Goal: Task Accomplishment & Management: Manage account settings

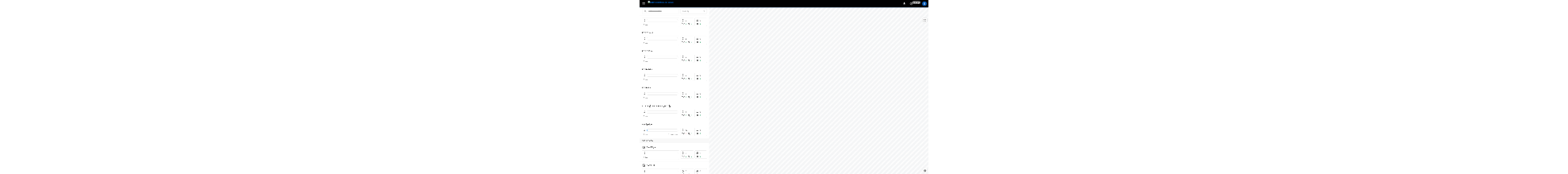
scroll to position [2752, 0]
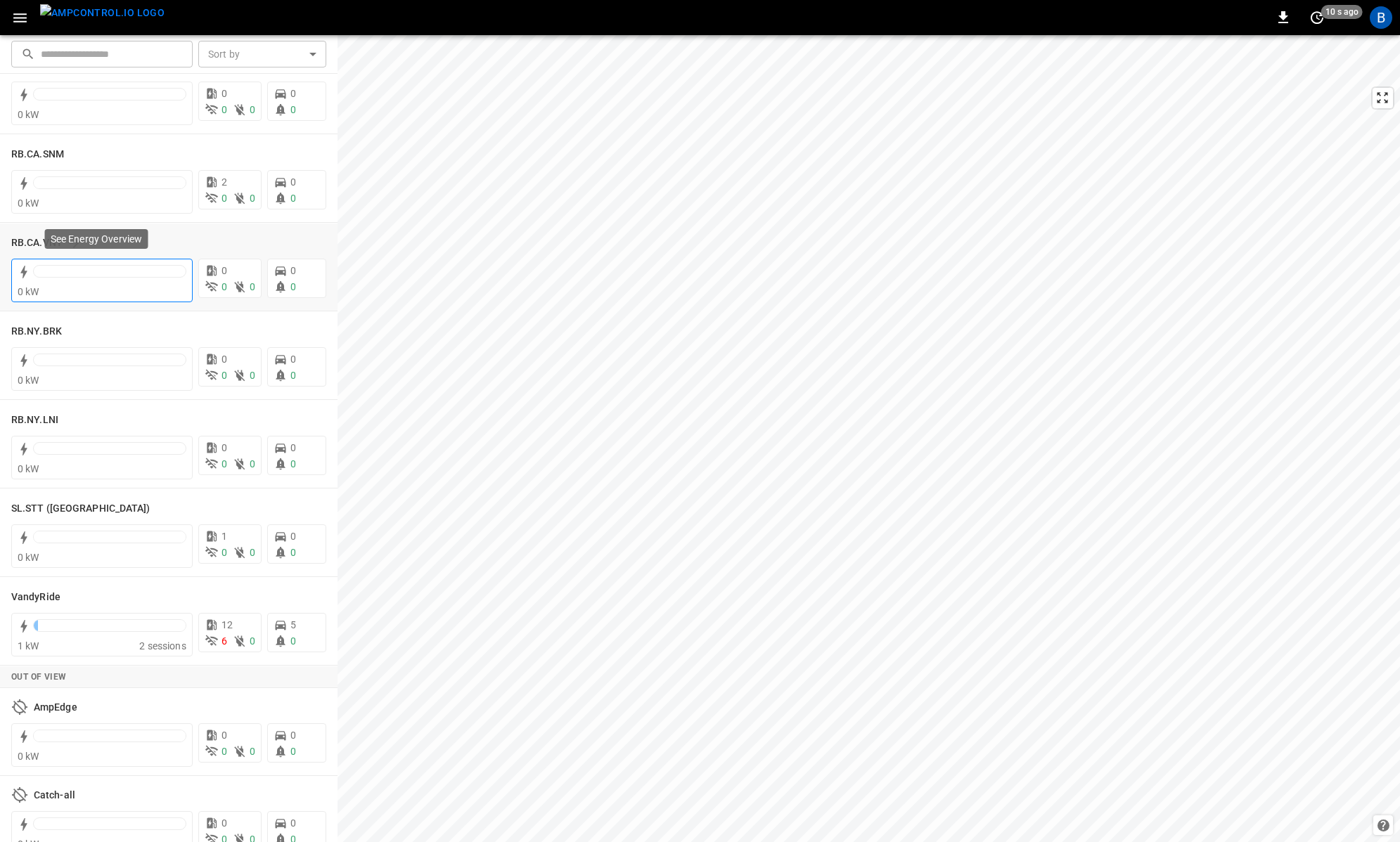
click at [106, 276] on div at bounding box center [109, 271] width 153 height 13
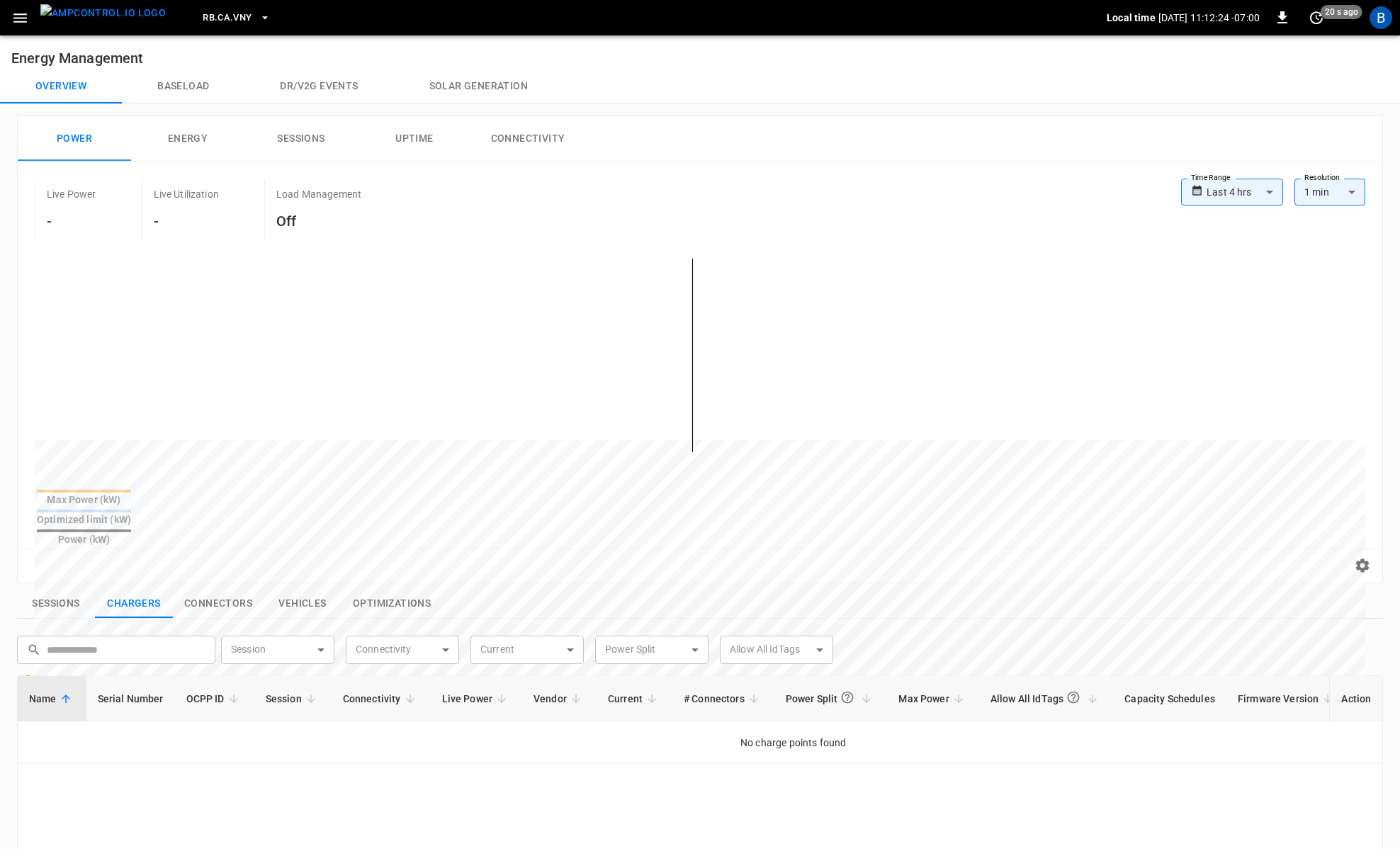
click at [25, 25] on icon "button" at bounding box center [20, 18] width 17 height 17
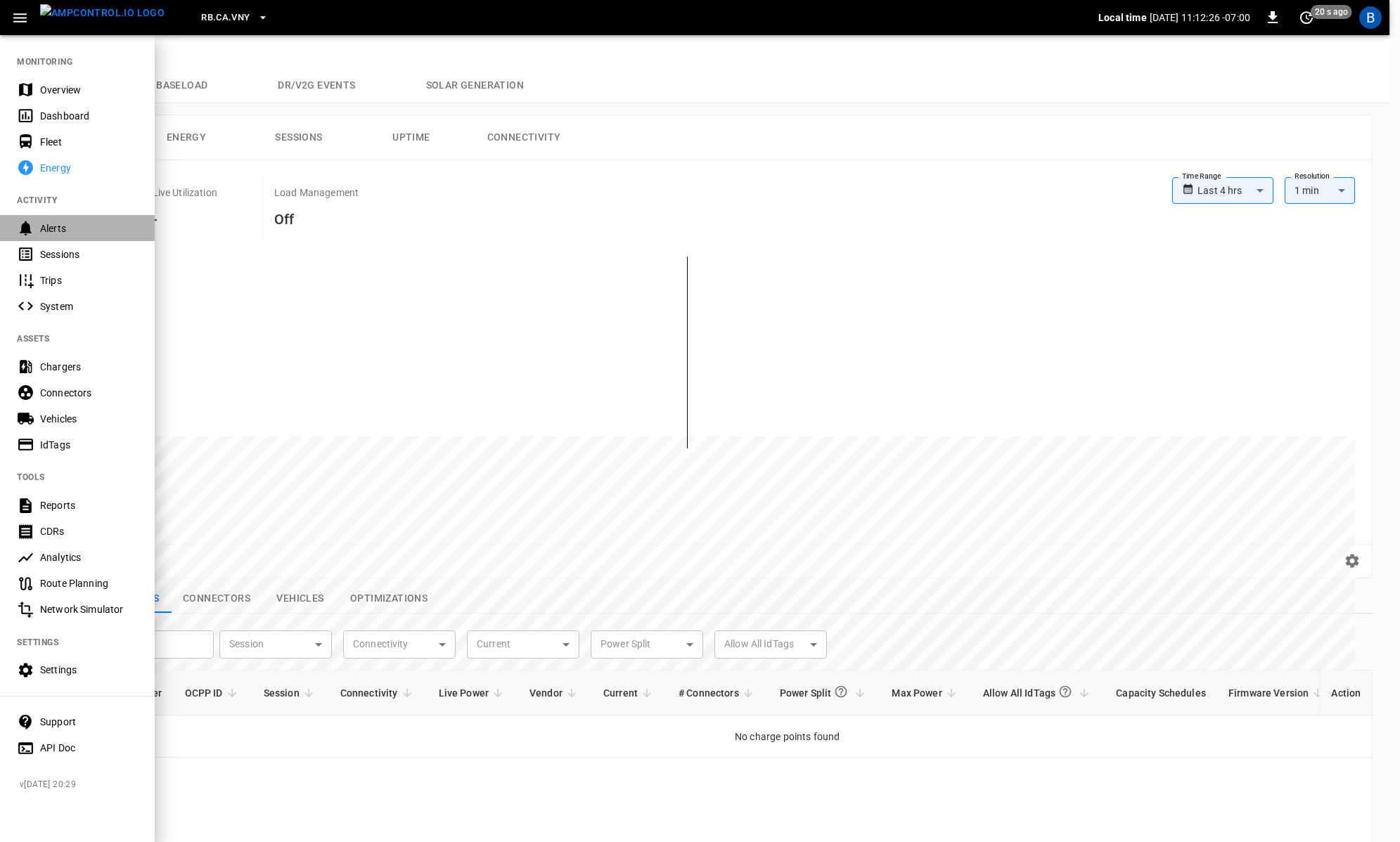
click at [35, 222] on div "Alerts" at bounding box center [77, 228] width 154 height 26
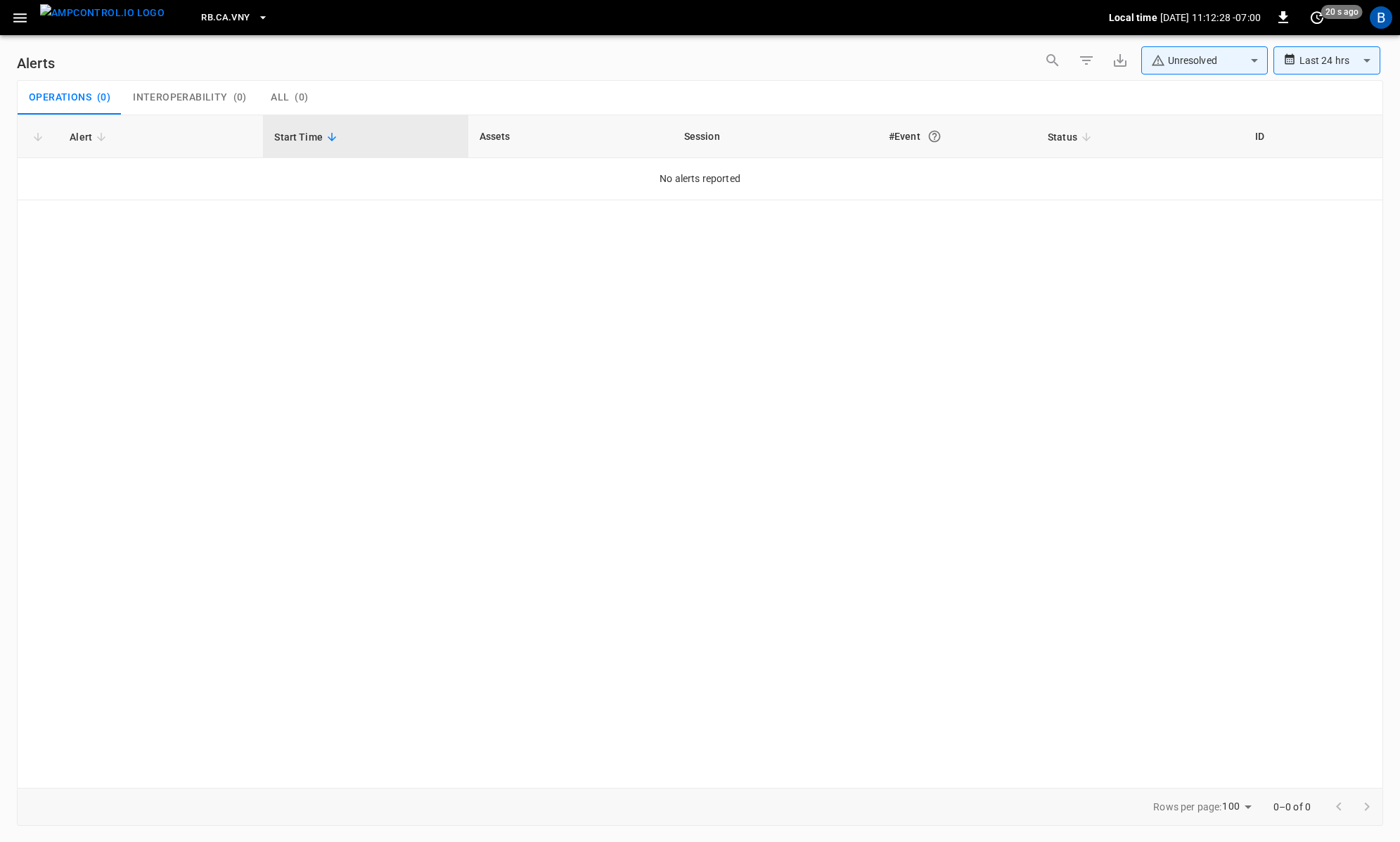
click at [528, 351] on div "Alert Start Time Assets Session #Event Status ID No alerts reported" at bounding box center [700, 451] width 1366 height 673
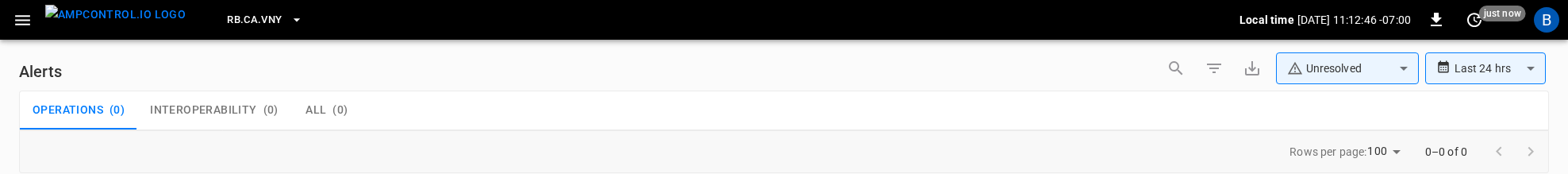
click at [316, 110] on span "All" at bounding box center [315, 110] width 20 height 15
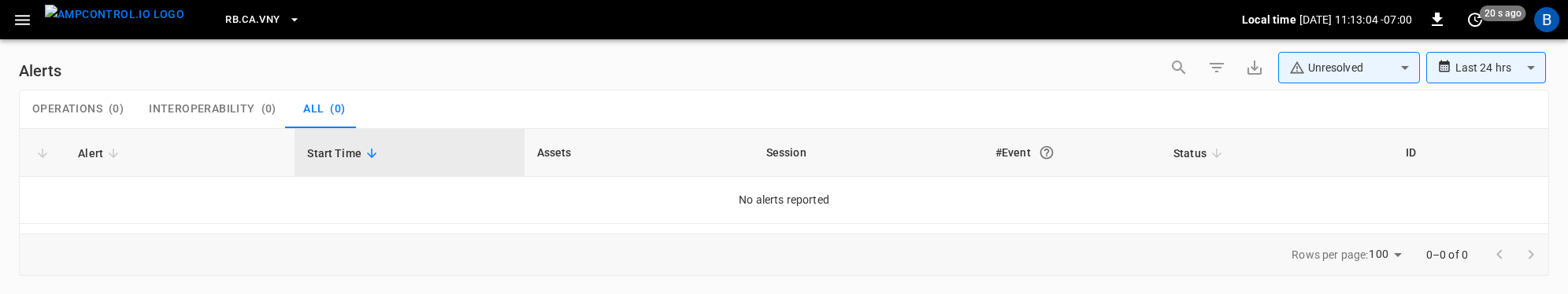
click at [497, 172] on div "Alert Start Time Assets Session #Event Status ID No alerts reported" at bounding box center [784, 180] width 1530 height 105
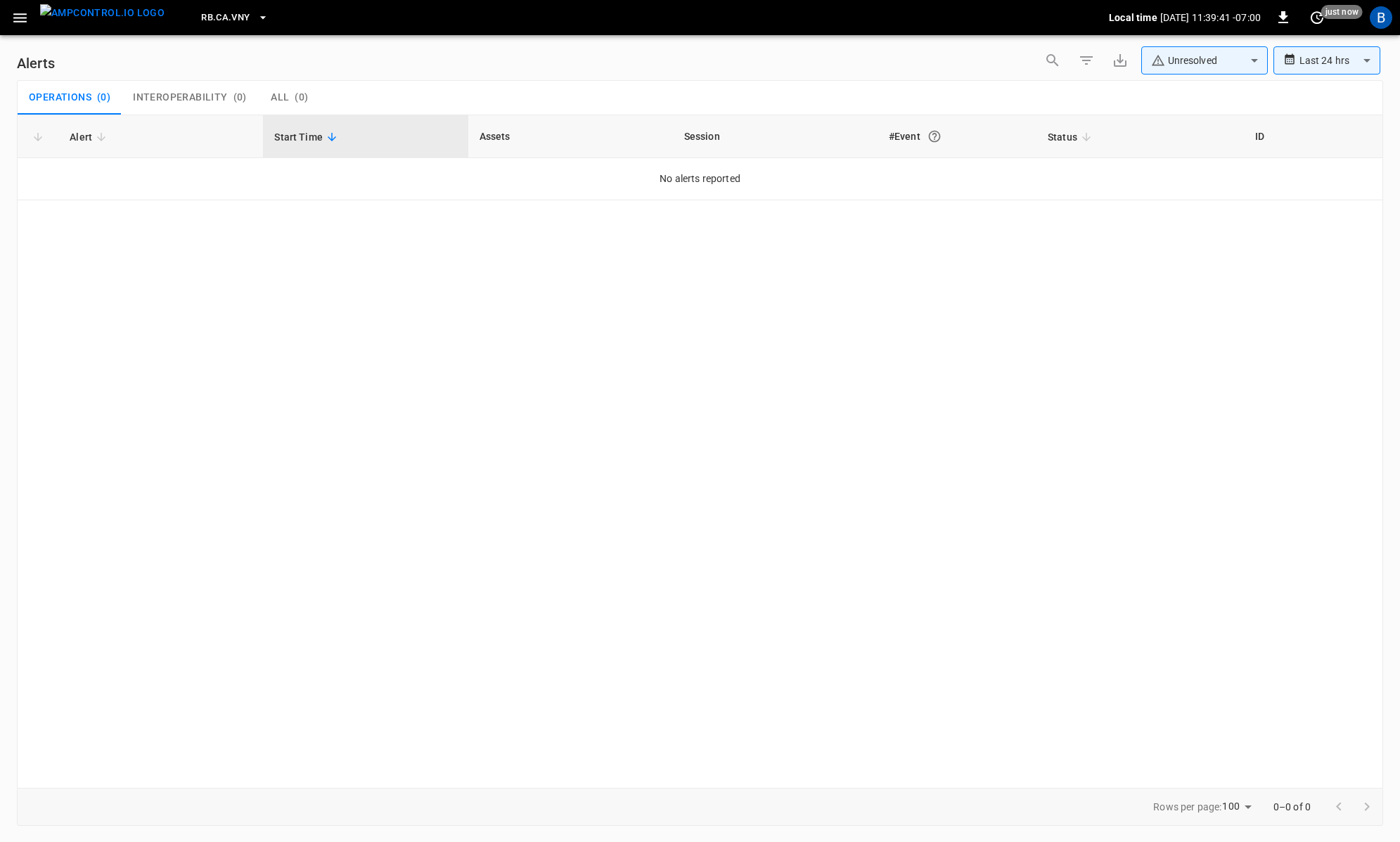
click at [879, 262] on div "Alert Start Time Assets Session #Event Status ID No alerts reported" at bounding box center [700, 451] width 1366 height 673
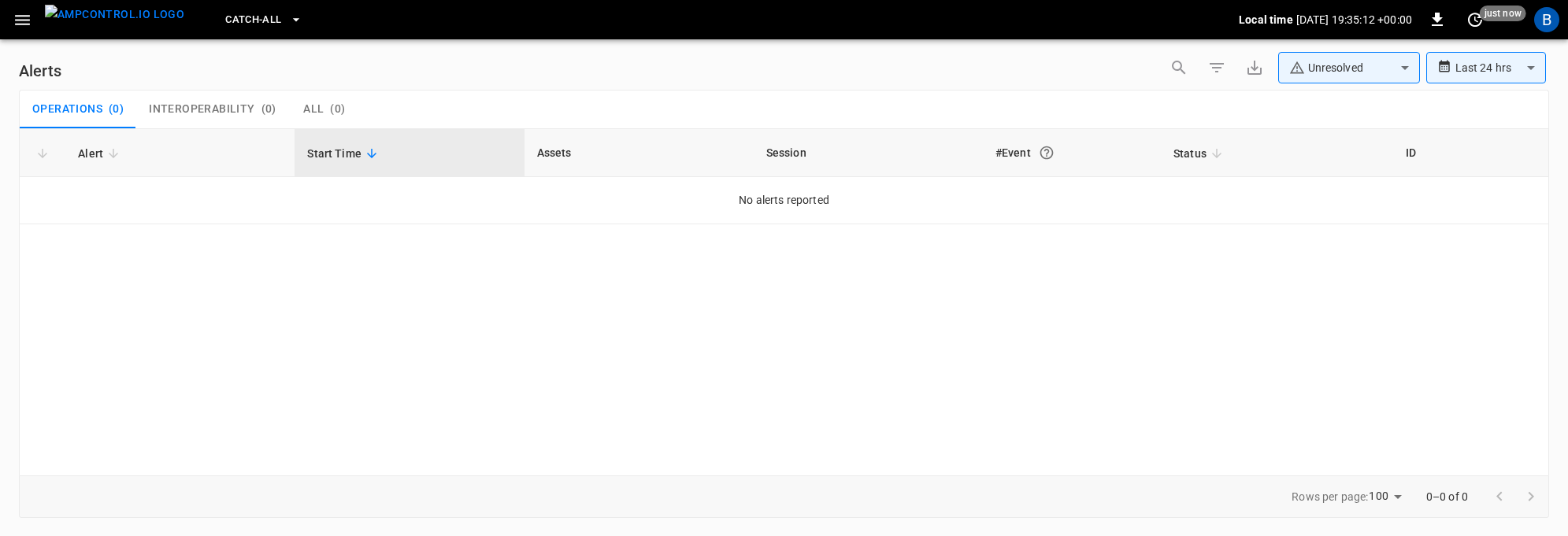
click at [1409, 245] on div "Alert Start Time Assets Session #Event Status ID No alerts reported" at bounding box center [784, 302] width 1530 height 348
click at [1174, 294] on div "Alert Start Time Assets Session #Event Status ID No alerts reported" at bounding box center [784, 302] width 1530 height 348
click at [255, 14] on button "Catch-all" at bounding box center [264, 20] width 89 height 31
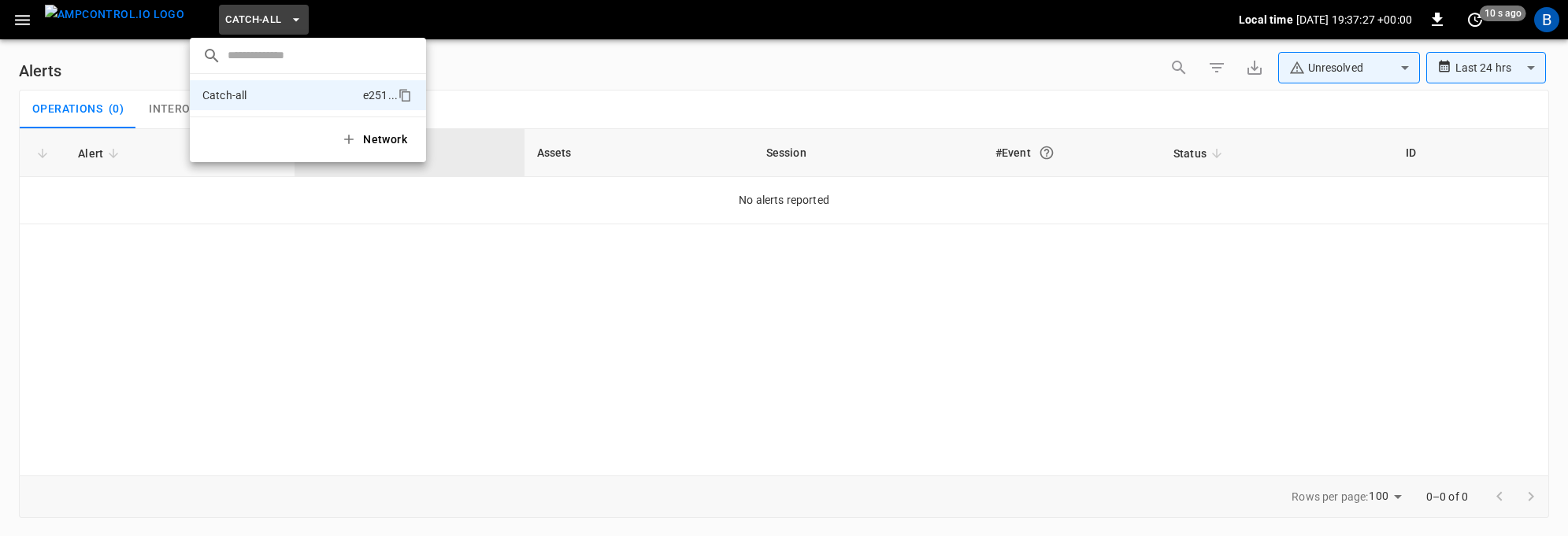
click at [548, 256] on div at bounding box center [784, 268] width 1568 height 536
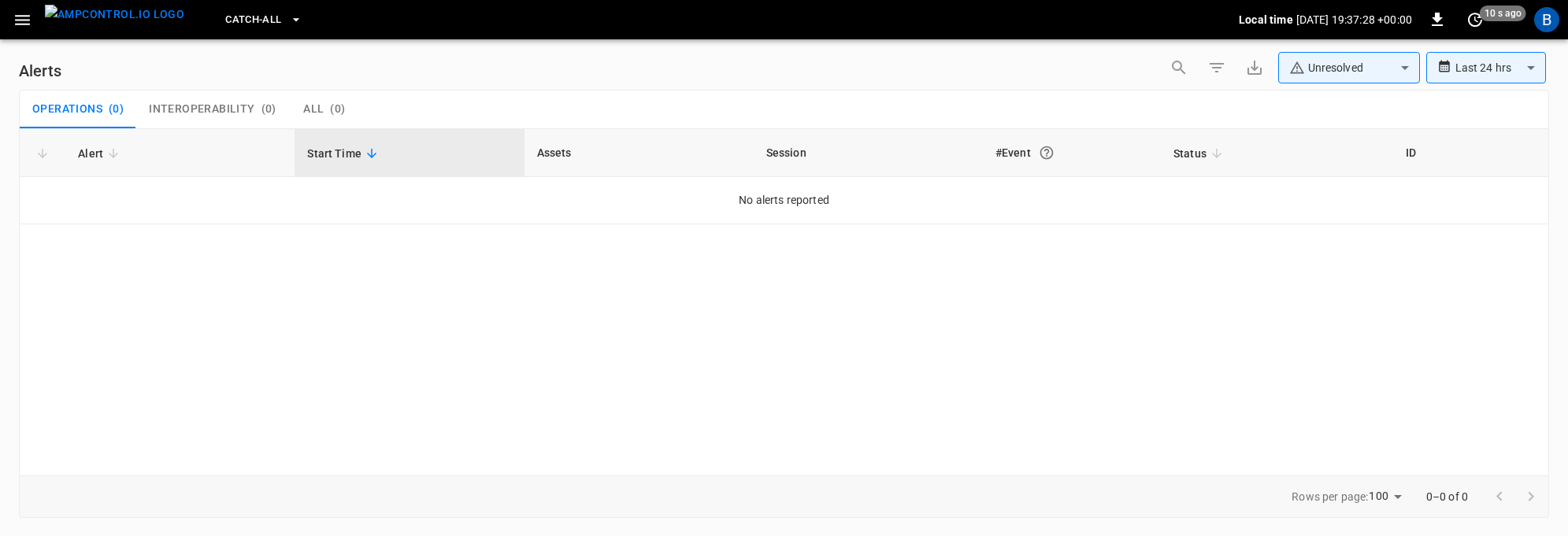
click at [31, 15] on icon "button" at bounding box center [22, 20] width 19 height 19
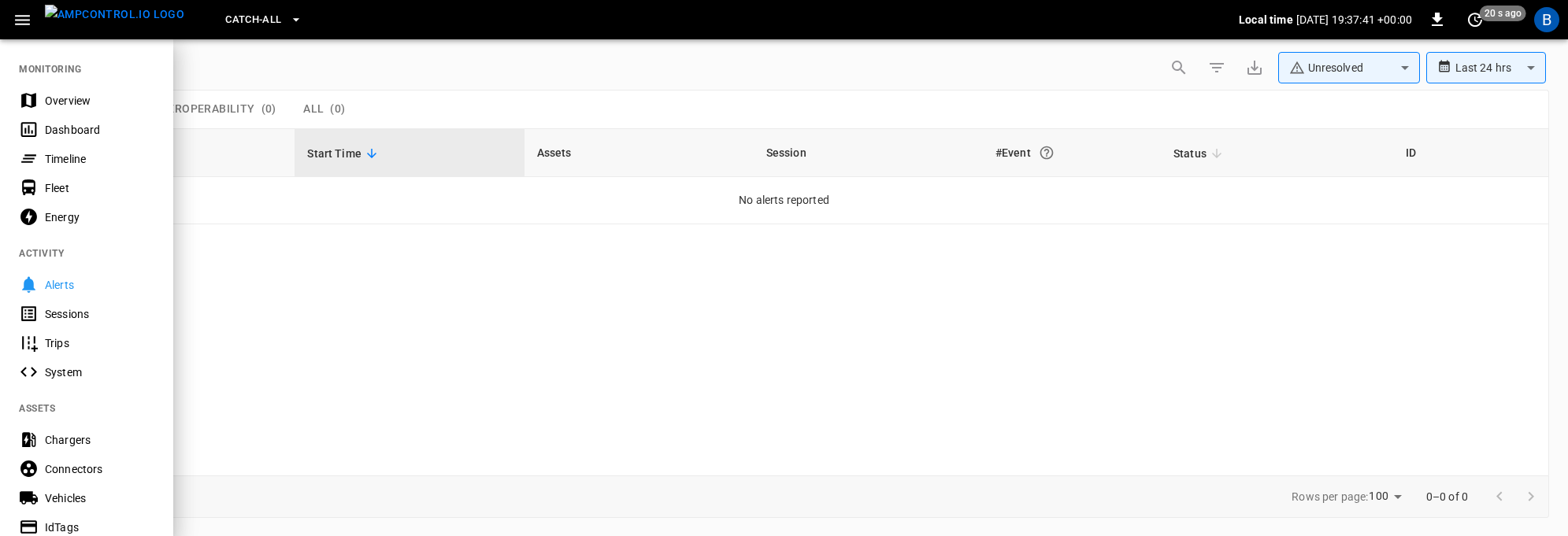
click at [77, 100] on div "Overview" at bounding box center [98, 100] width 109 height 15
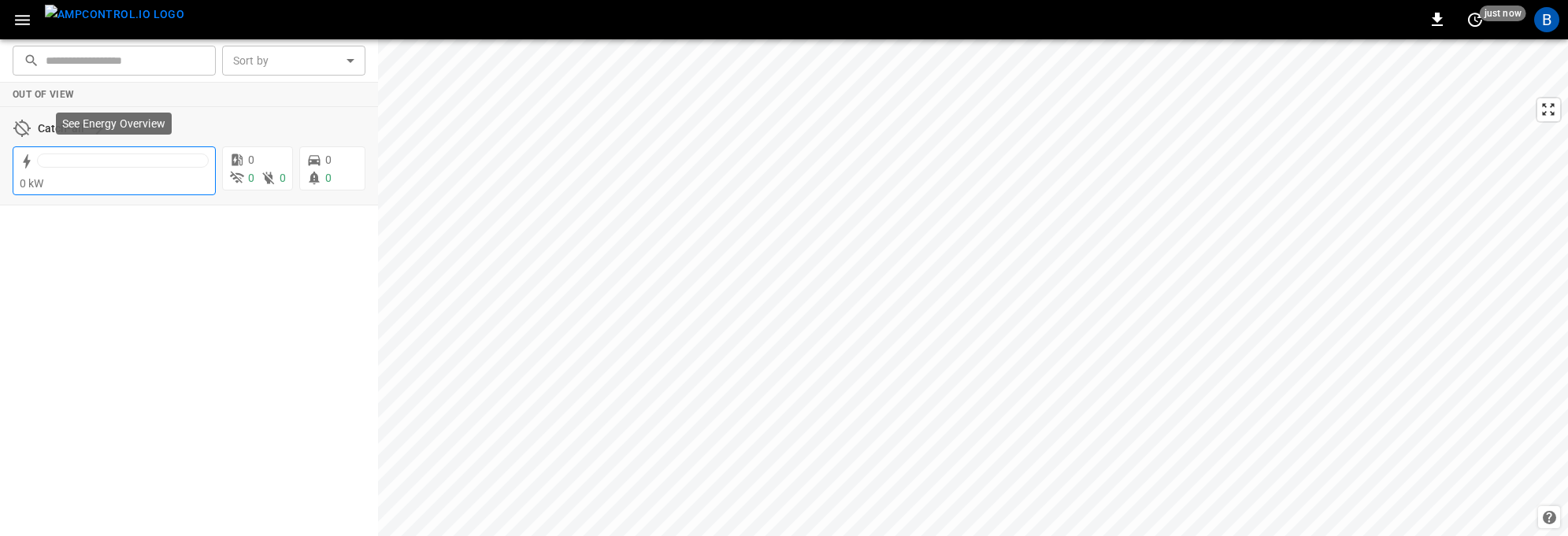
click at [140, 152] on div at bounding box center [114, 163] width 189 height 25
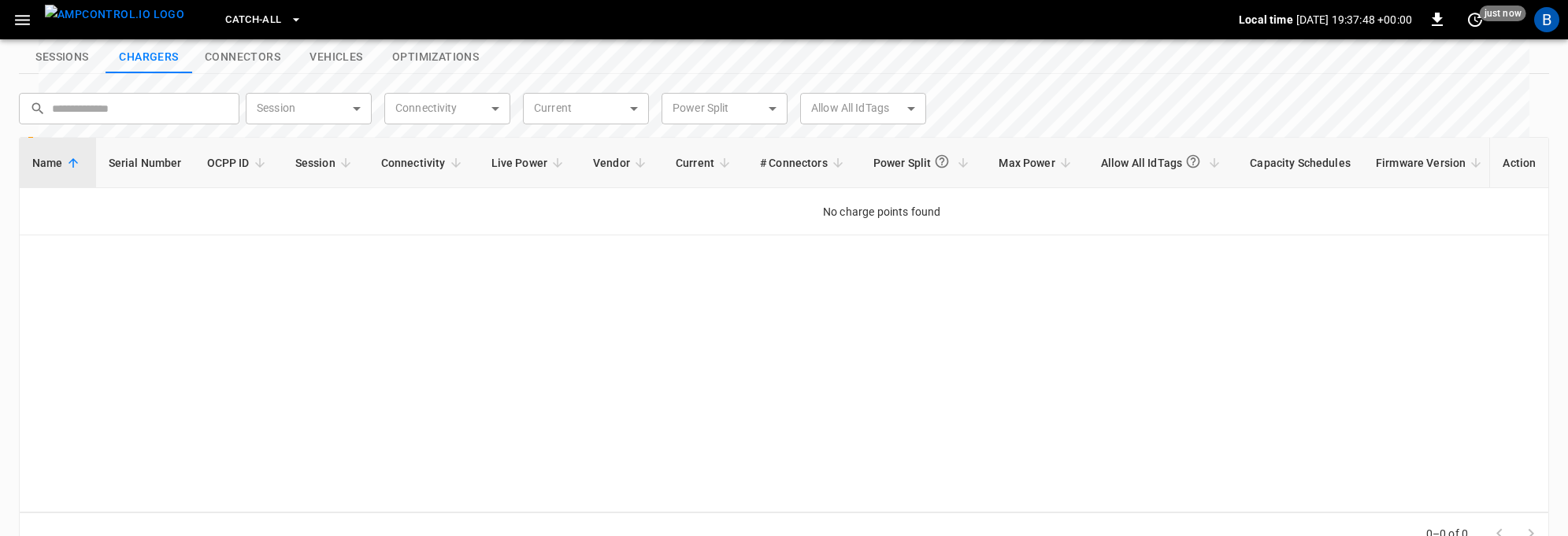
scroll to position [93, 0]
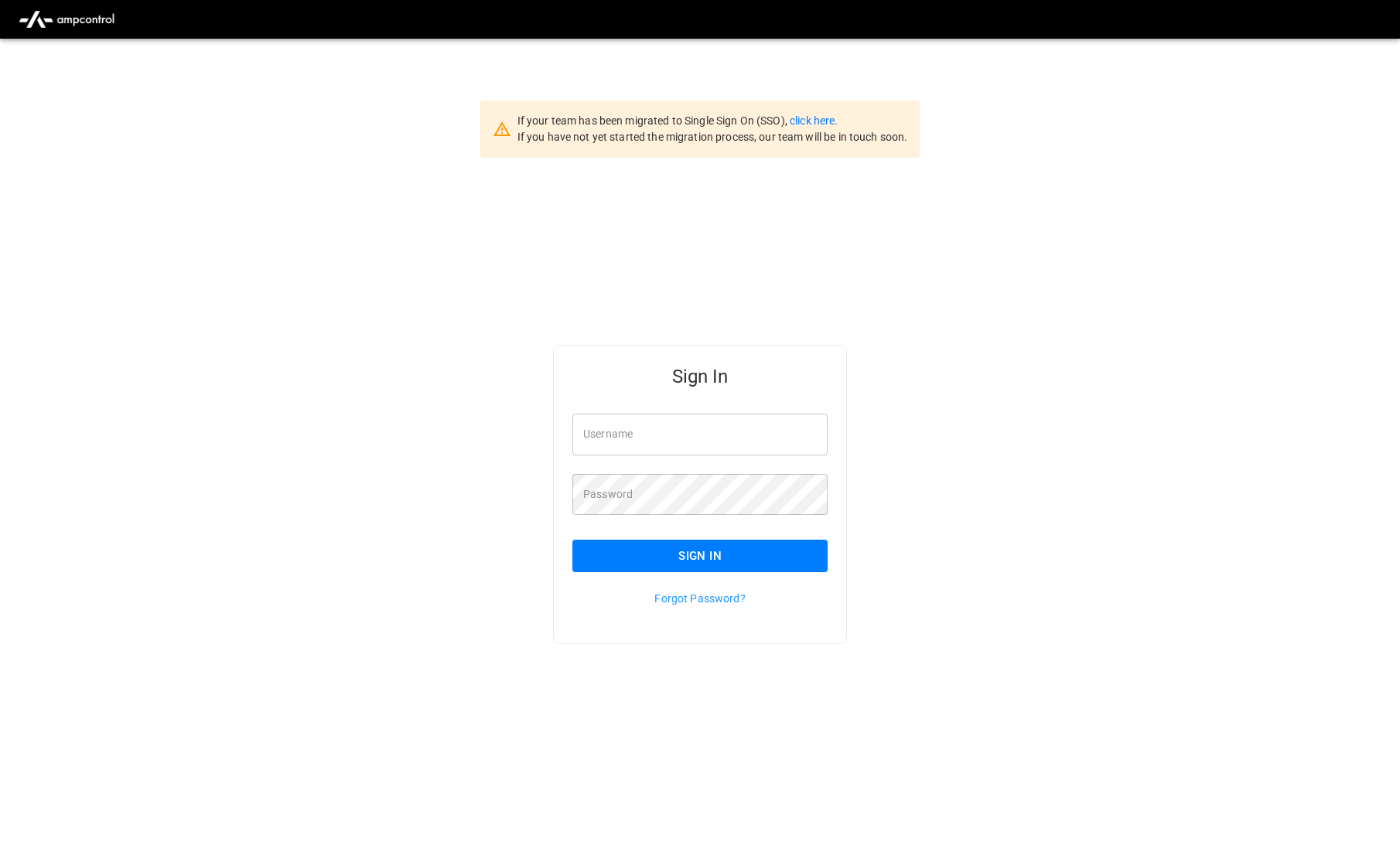
click at [702, 435] on input "Username" at bounding box center [699, 433] width 255 height 41
type input "**********"
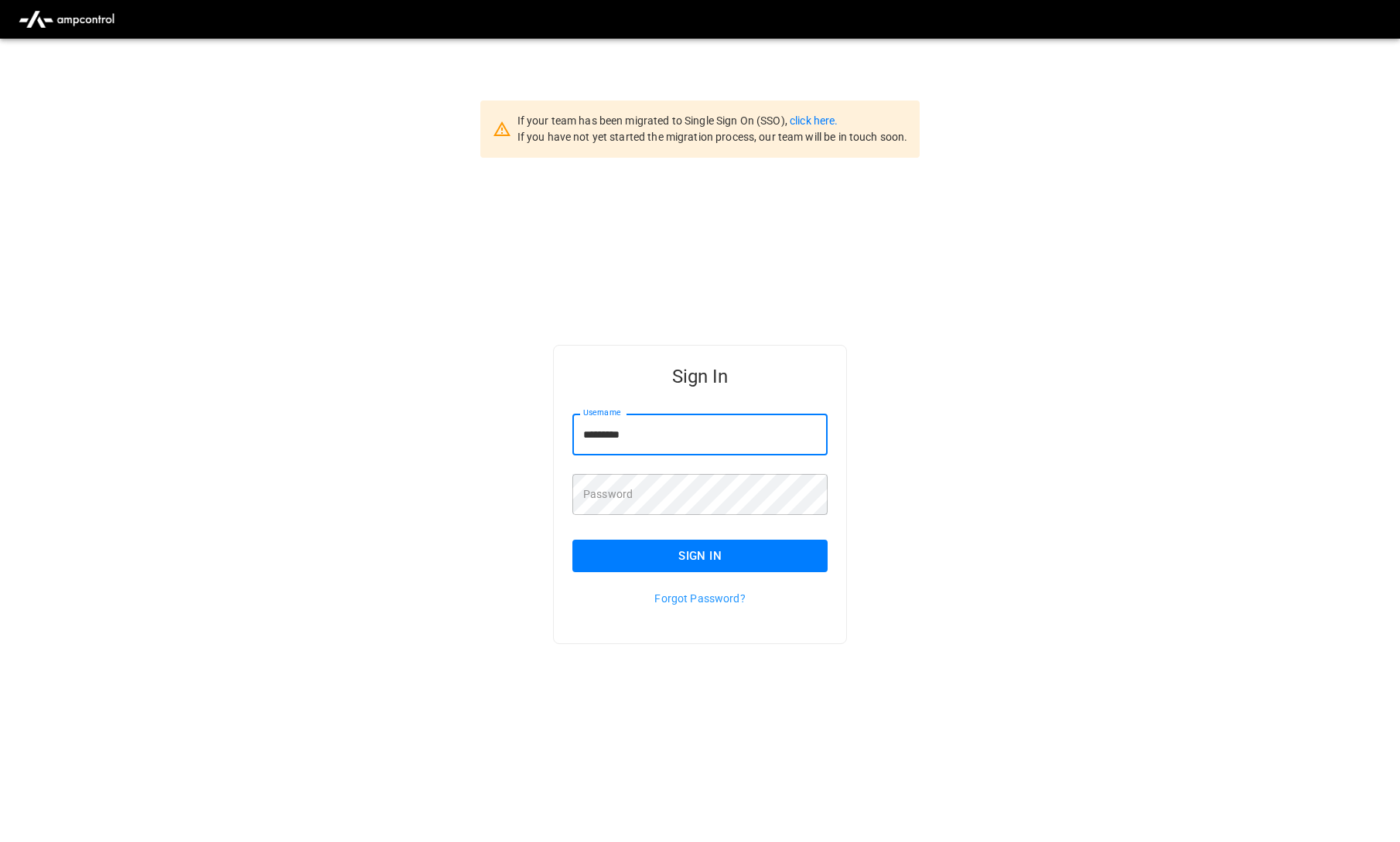
type input "**********"
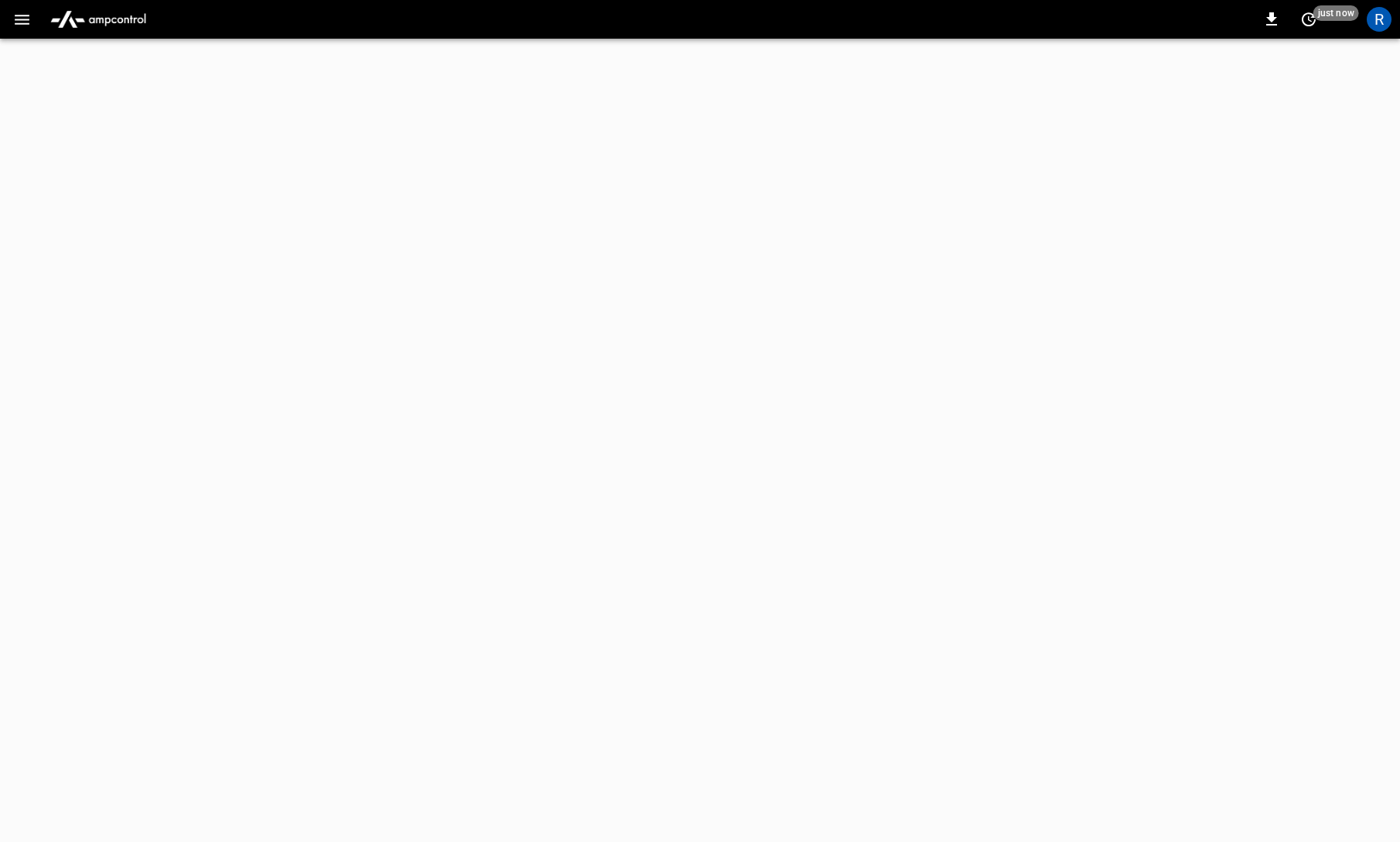
click at [27, 18] on icon "button" at bounding box center [22, 20] width 19 height 19
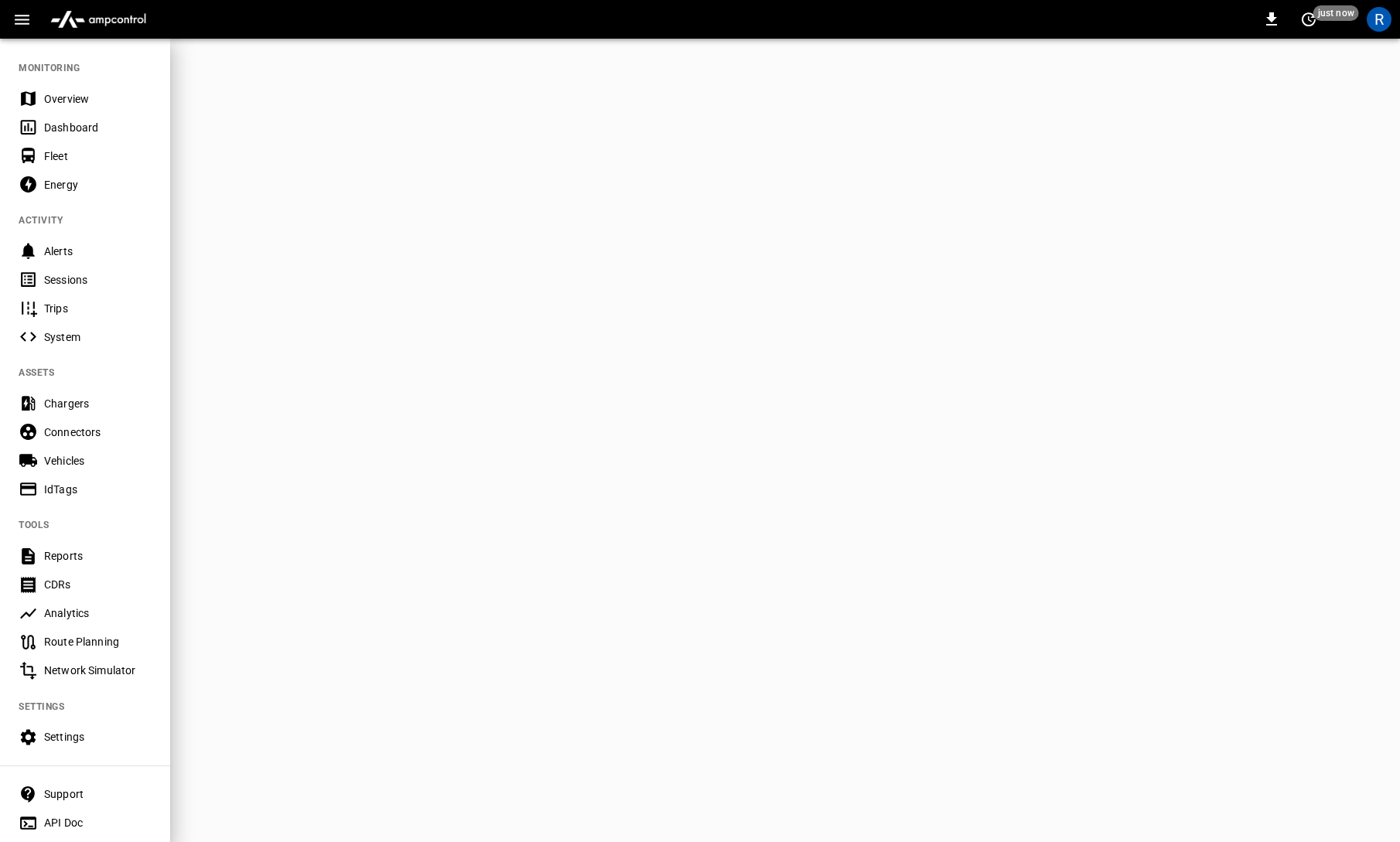
scroll to position [41, 0]
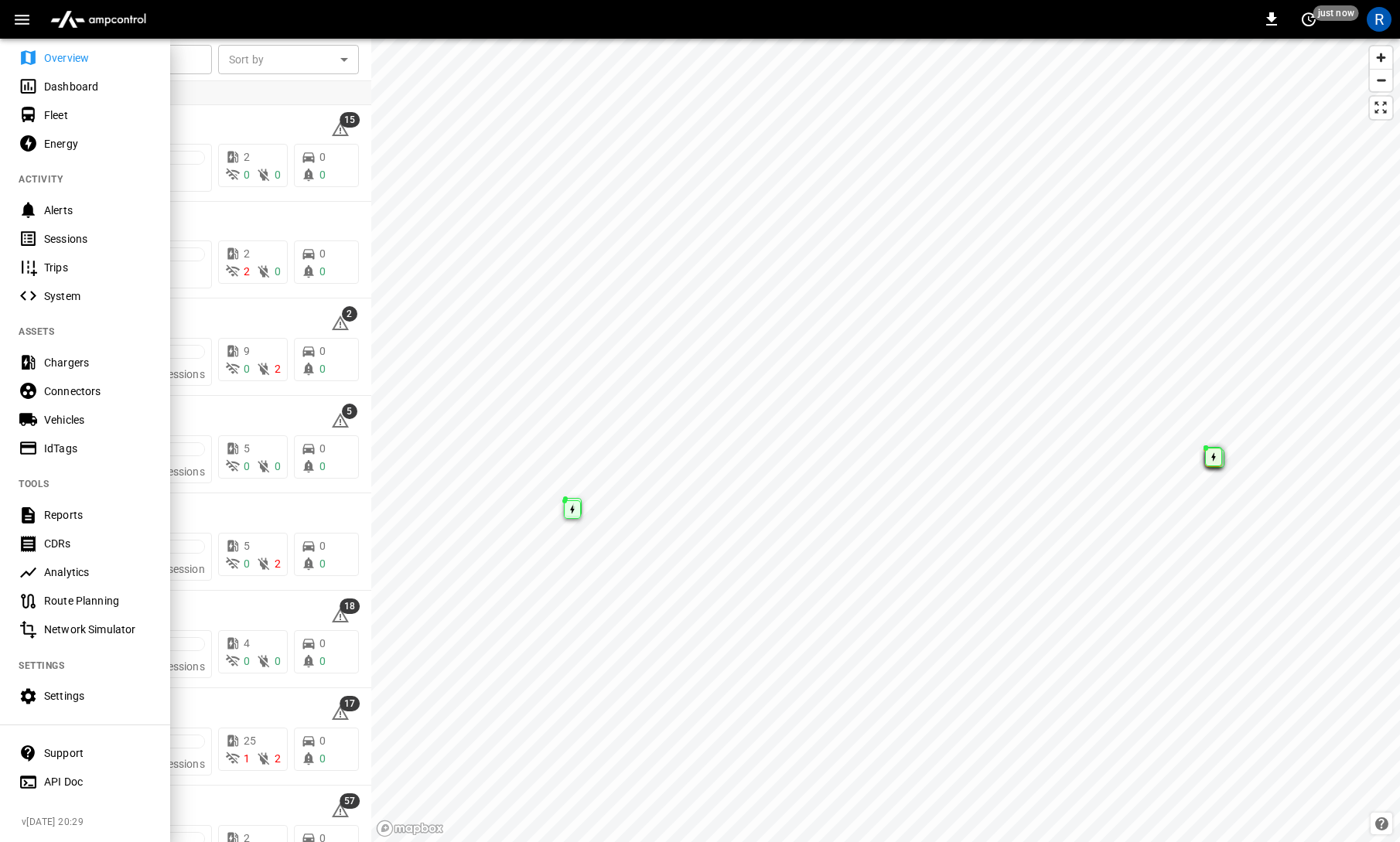
click at [86, 691] on div "Settings" at bounding box center [97, 696] width 107 height 15
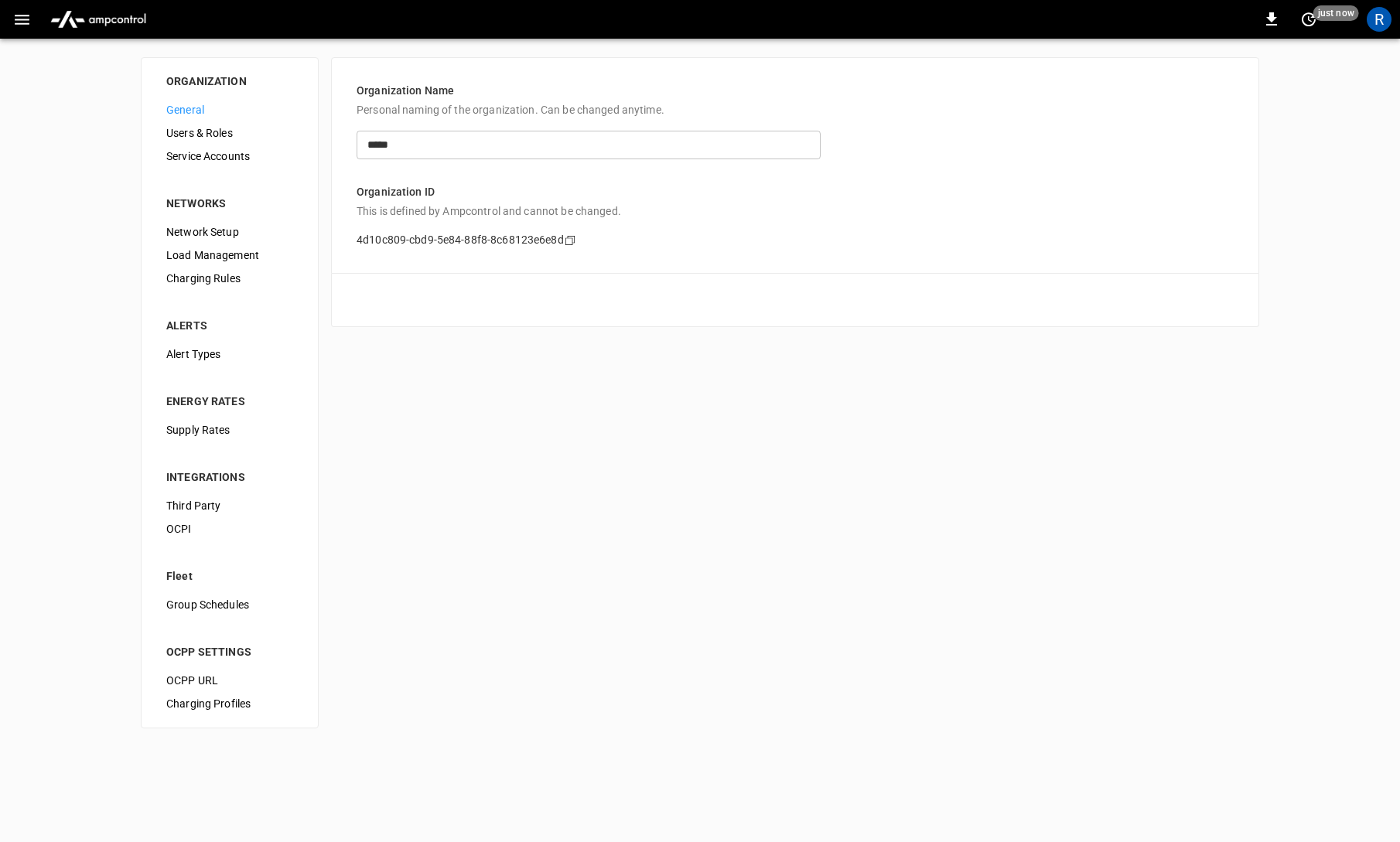
click at [253, 522] on span "OCPI" at bounding box center [230, 529] width 127 height 16
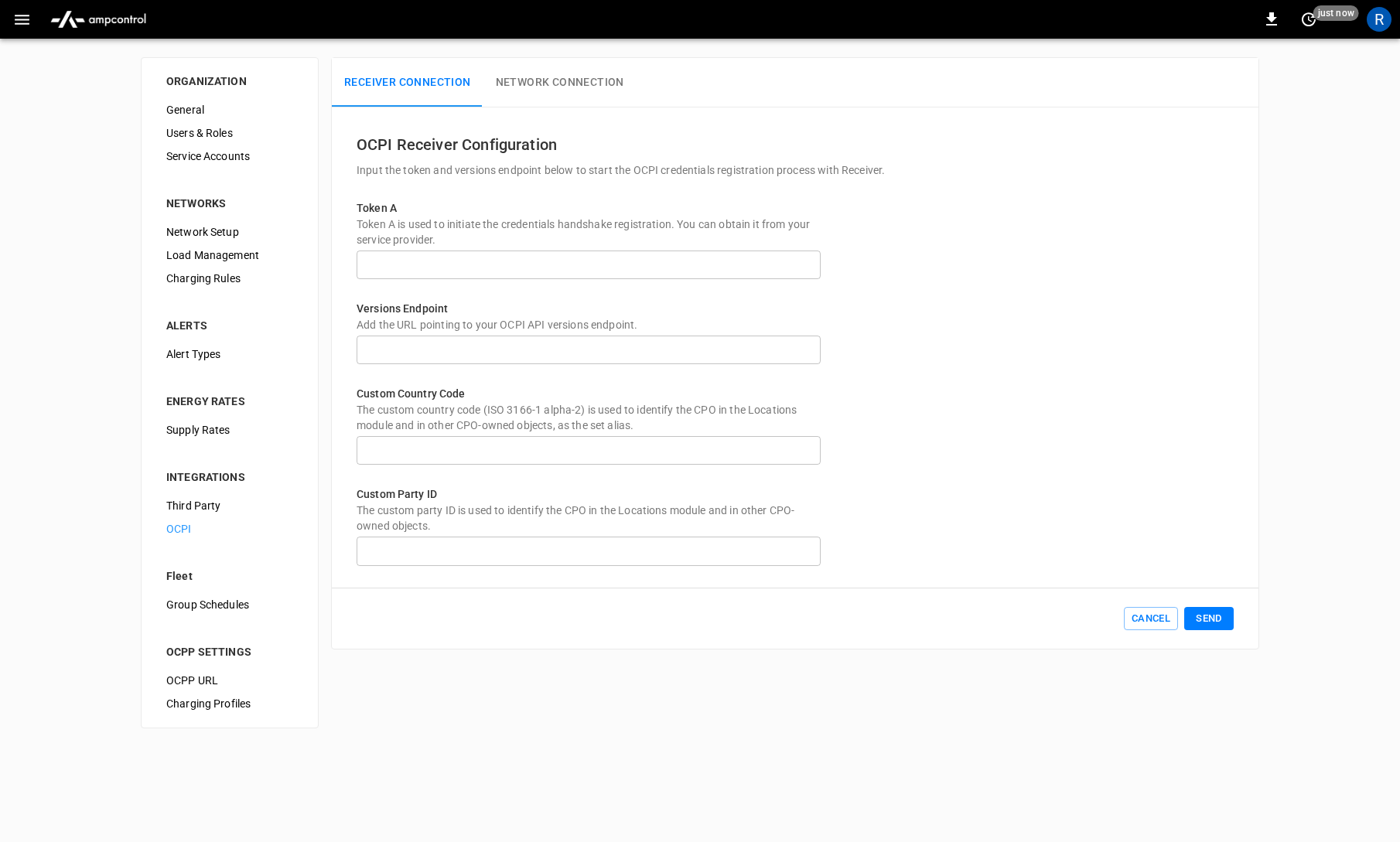
type input "**********"
type input "***"
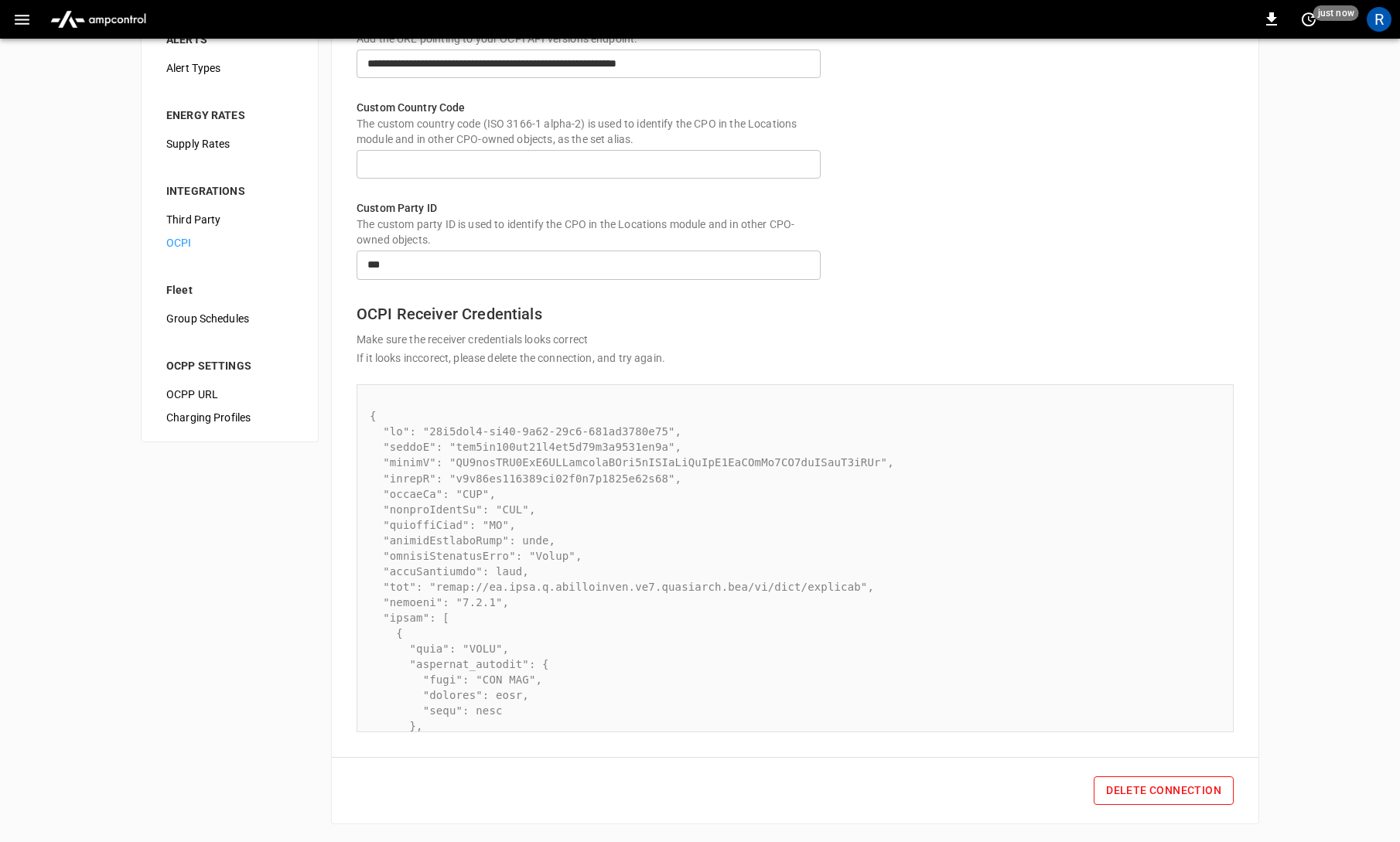
click at [949, 249] on div "*** ​" at bounding box center [795, 265] width 877 height 35
click at [1390, 15] on div "R" at bounding box center [1379, 19] width 25 height 25
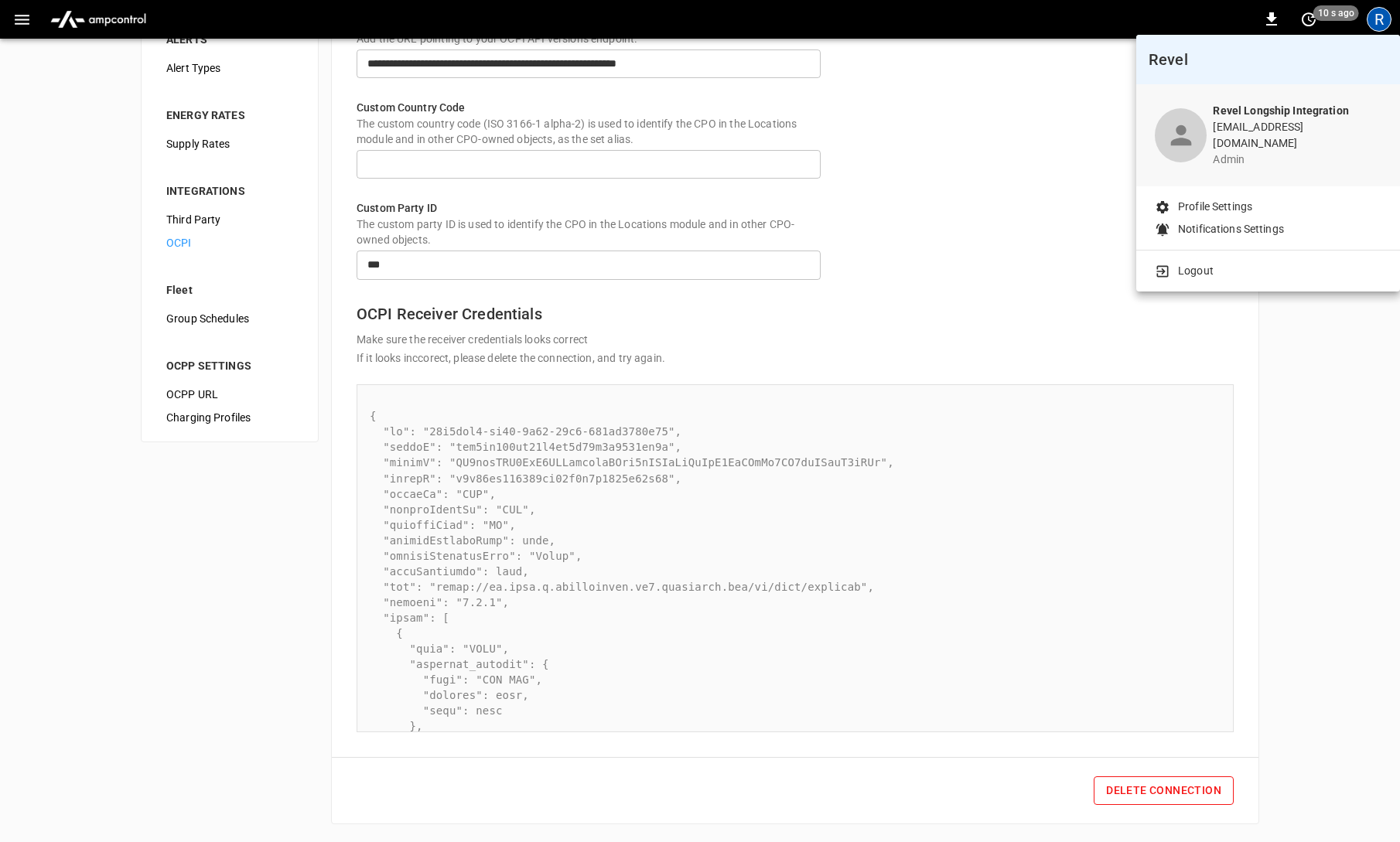
click at [1262, 263] on li "Logout" at bounding box center [1268, 270] width 227 height 16
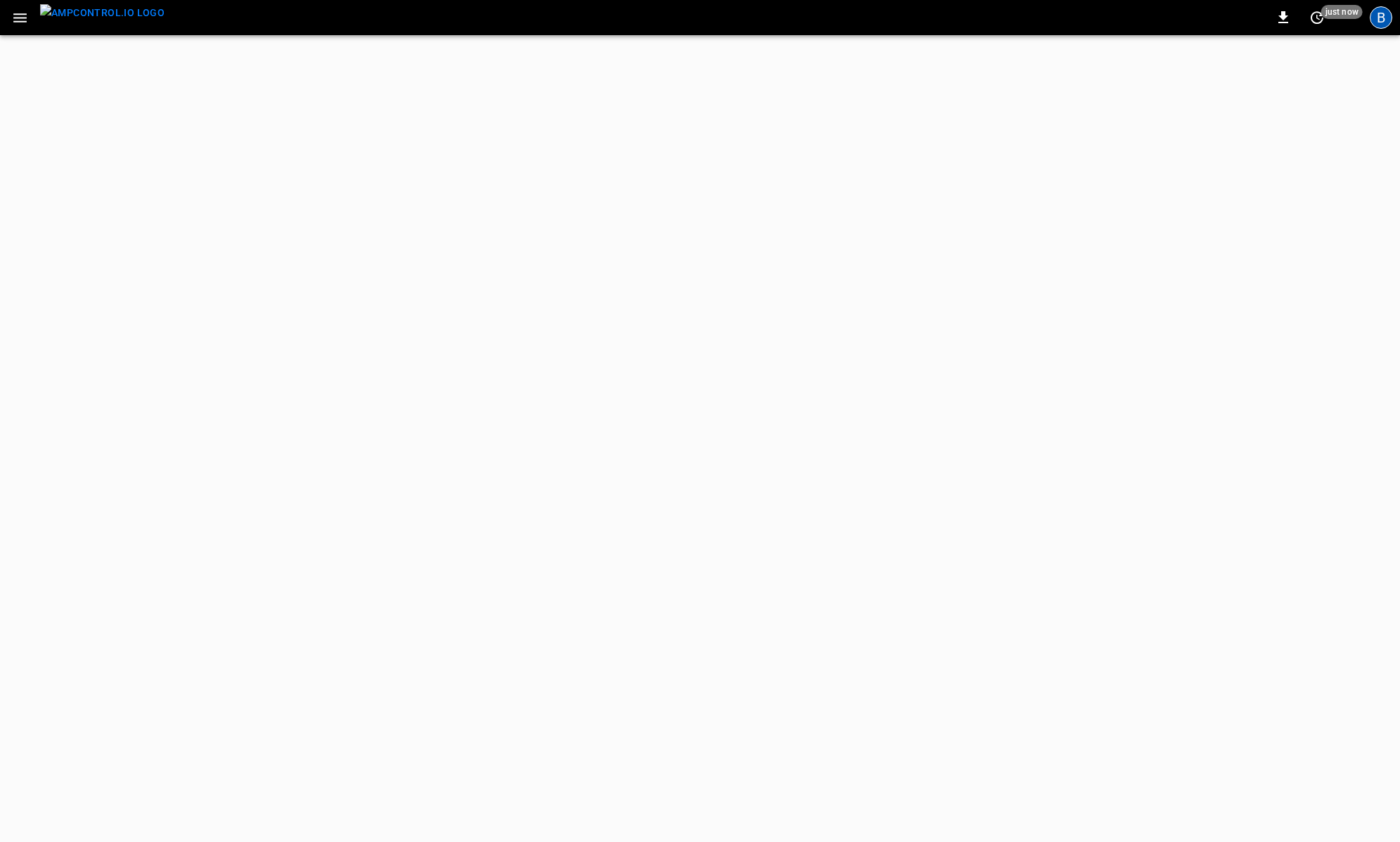
click at [1272, 16] on div "B" at bounding box center [1381, 17] width 22 height 22
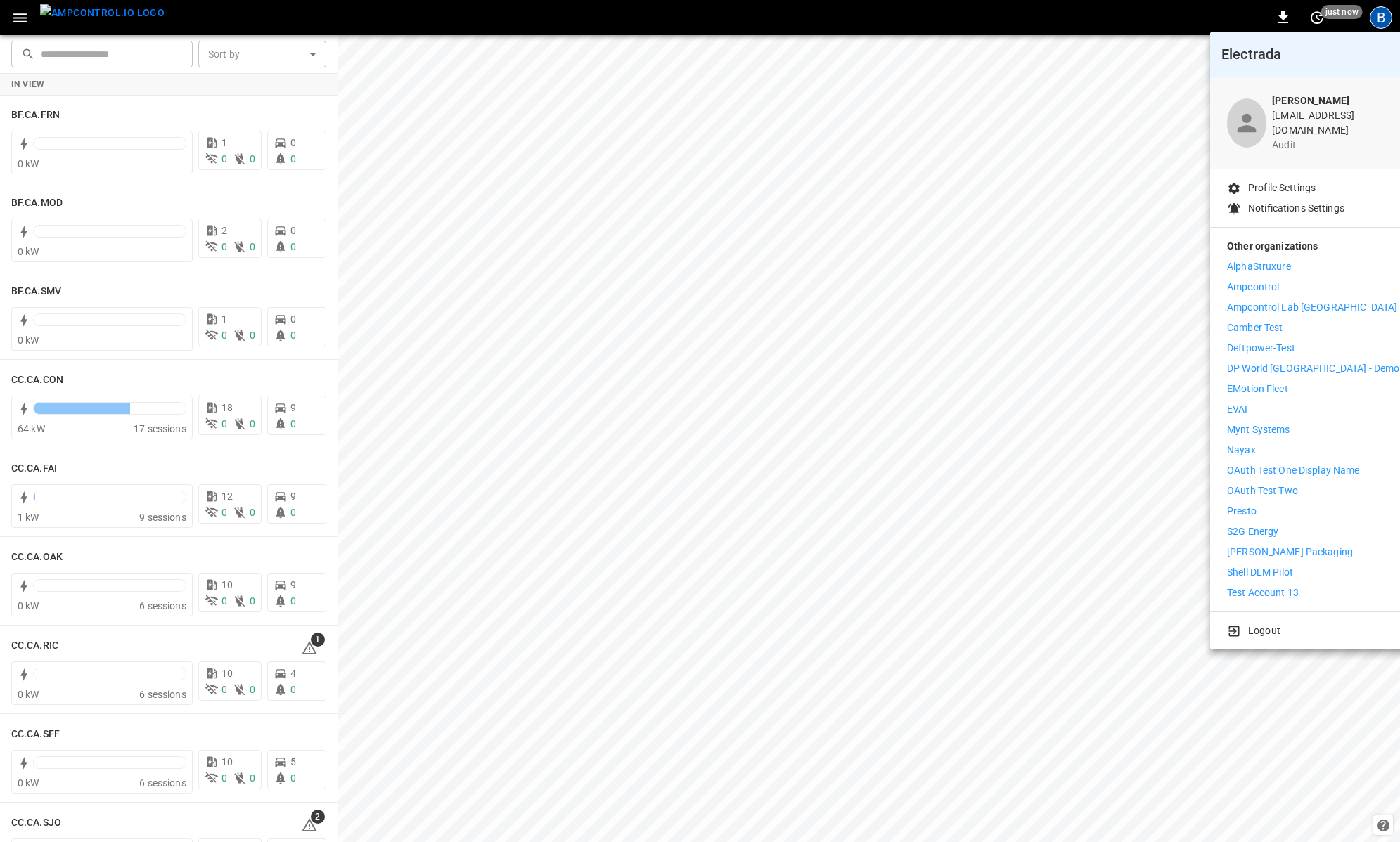
click at [1247, 504] on p "Presto" at bounding box center [1241, 511] width 29 height 15
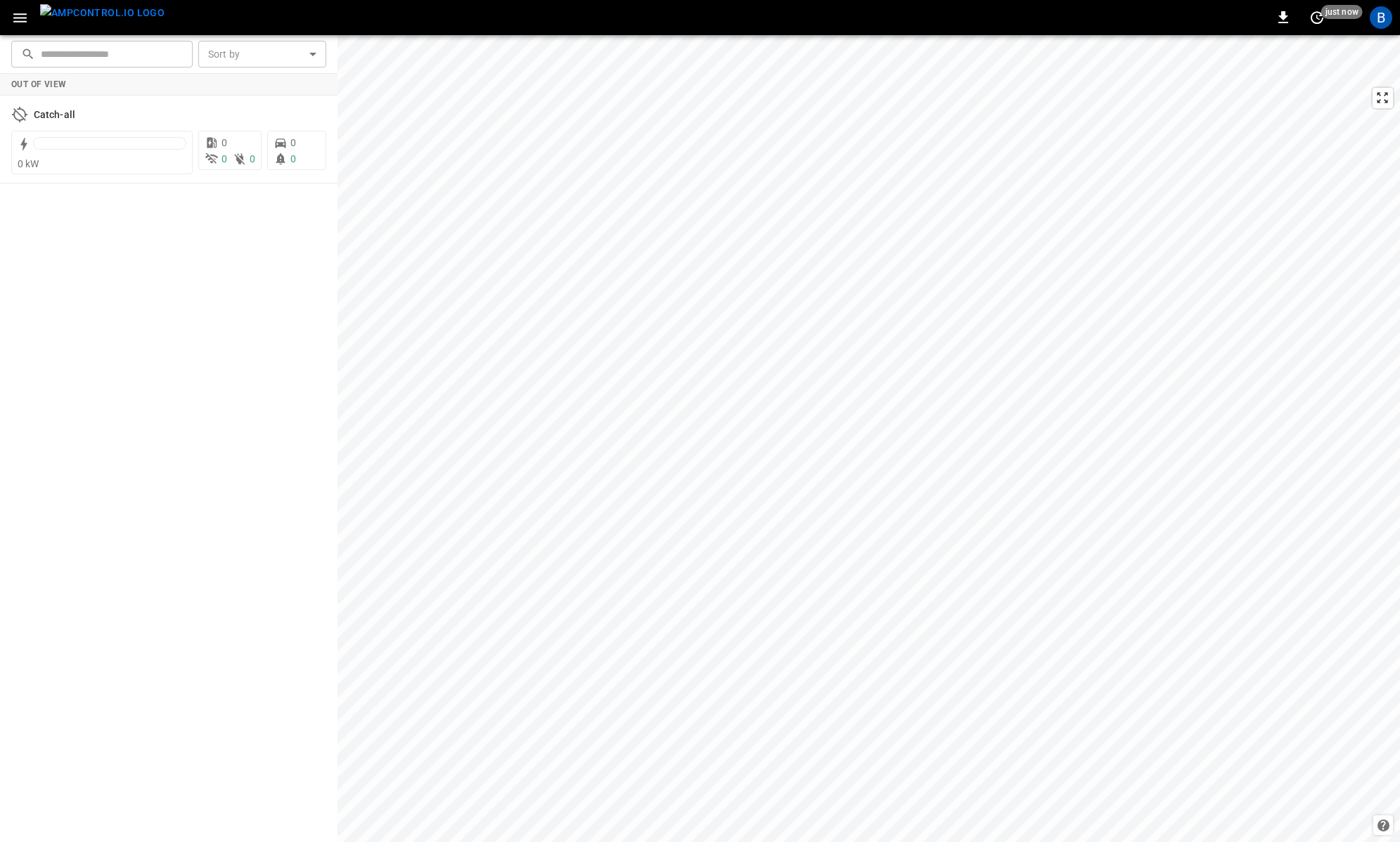
click at [19, 21] on icon "button" at bounding box center [19, 17] width 13 height 9
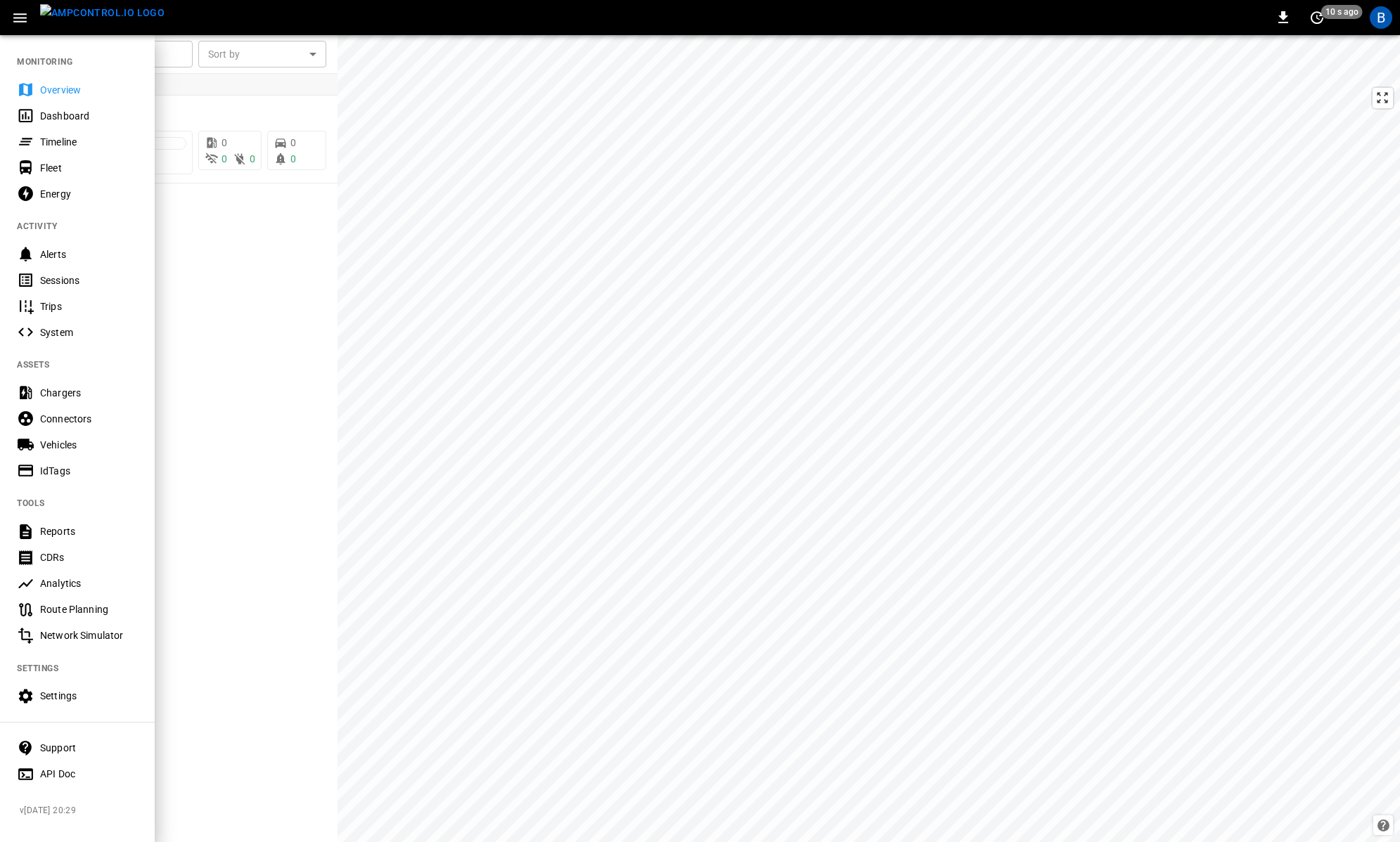
click at [99, 699] on div "Settings" at bounding box center [88, 695] width 97 height 14
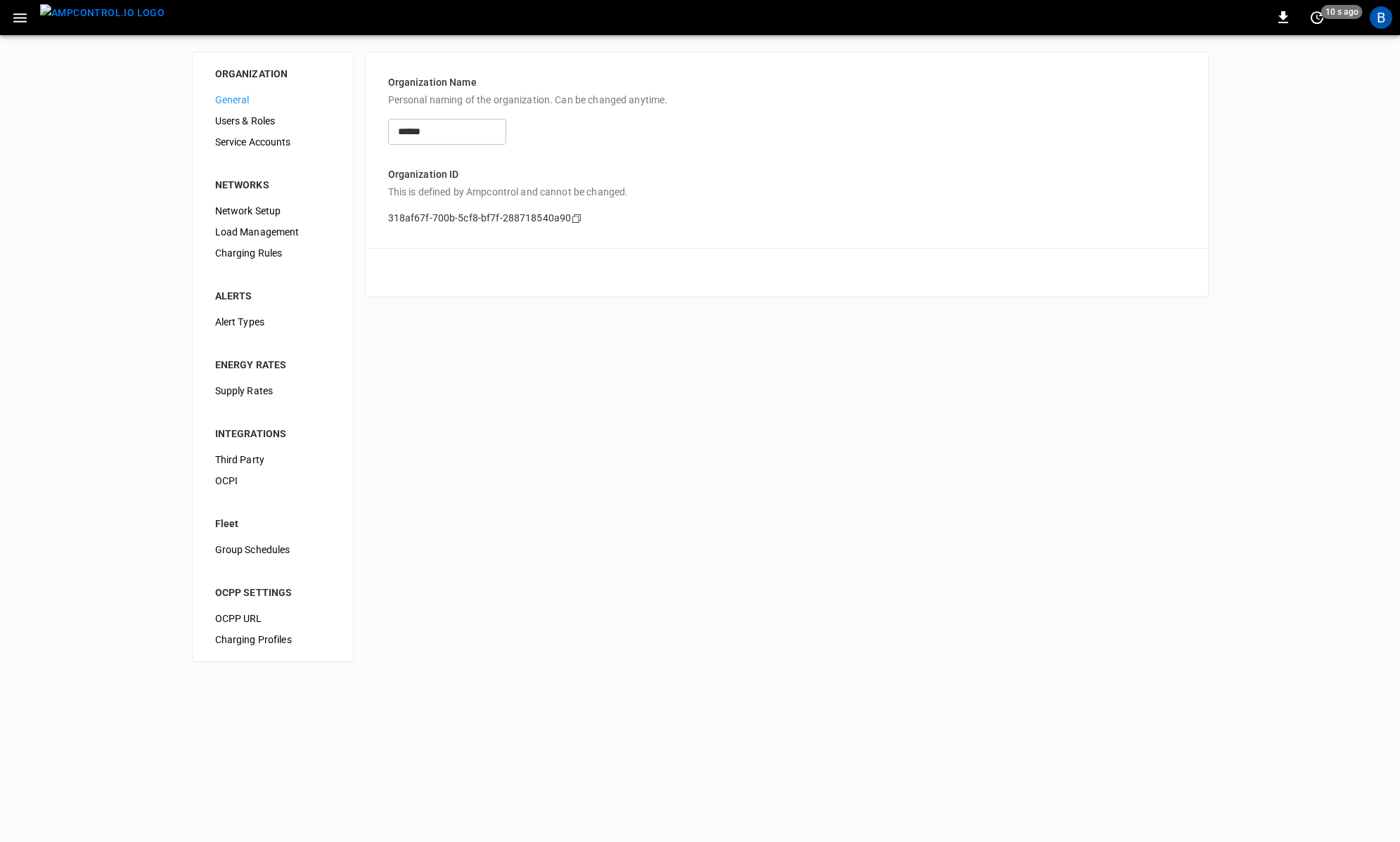
click at [276, 122] on span "Users & Roles" at bounding box center [273, 121] width 116 height 15
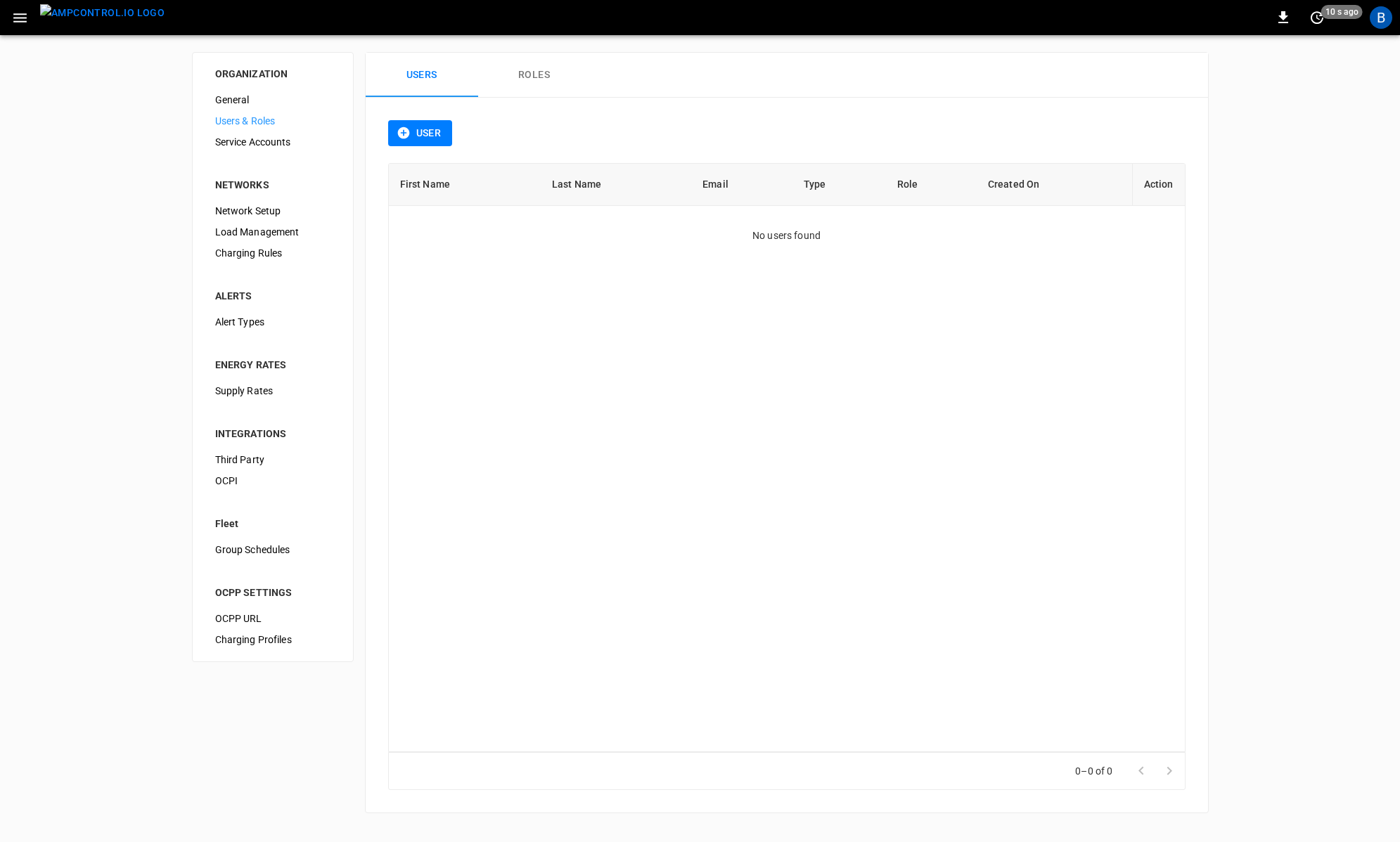
click at [480, 271] on div "First Name Last Name Email Type Role Created On Action No users found" at bounding box center [786, 458] width 797 height 589
click at [546, 72] on button "Roles" at bounding box center [534, 75] width 112 height 45
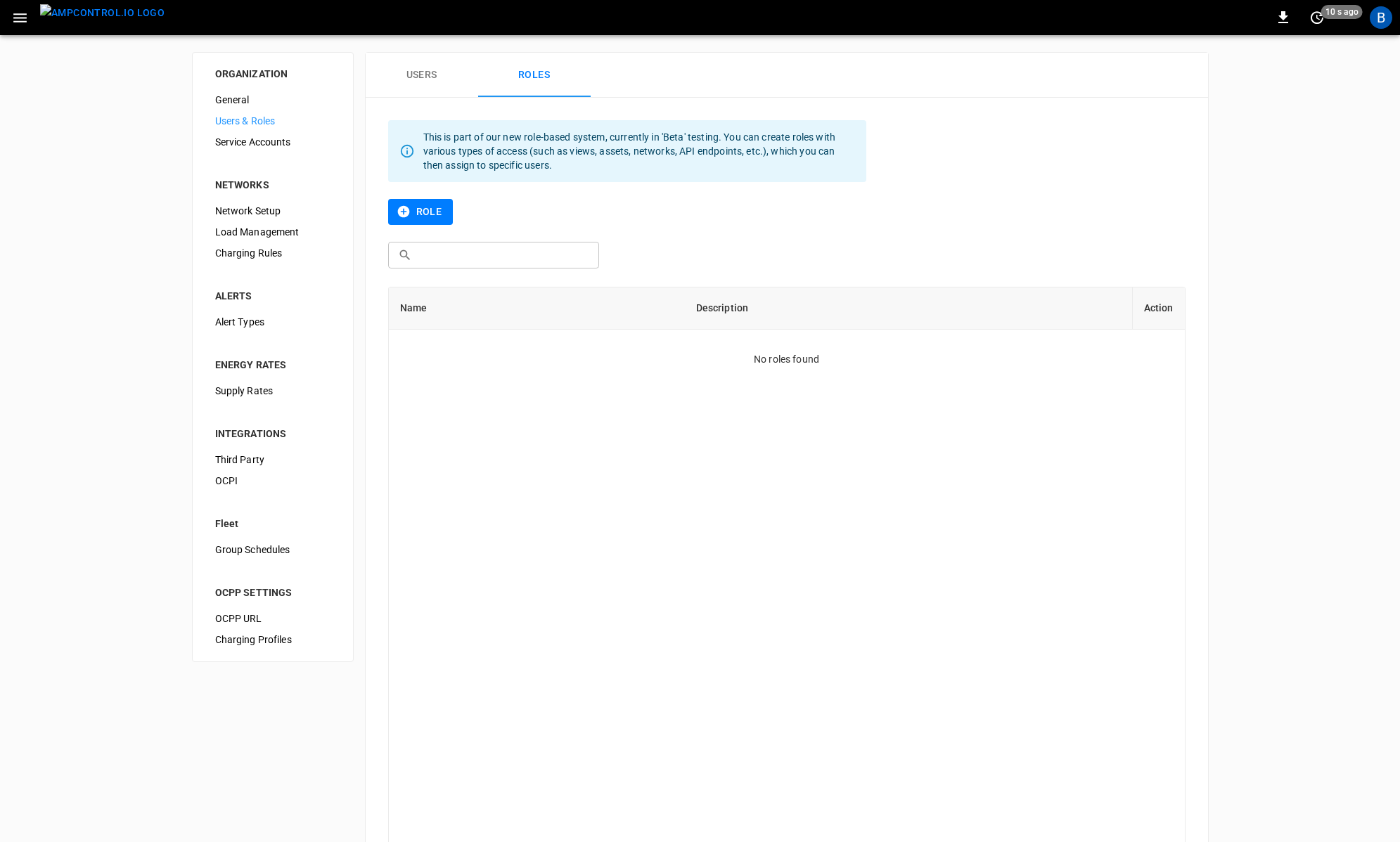
click at [431, 77] on button "Users" at bounding box center [422, 75] width 112 height 45
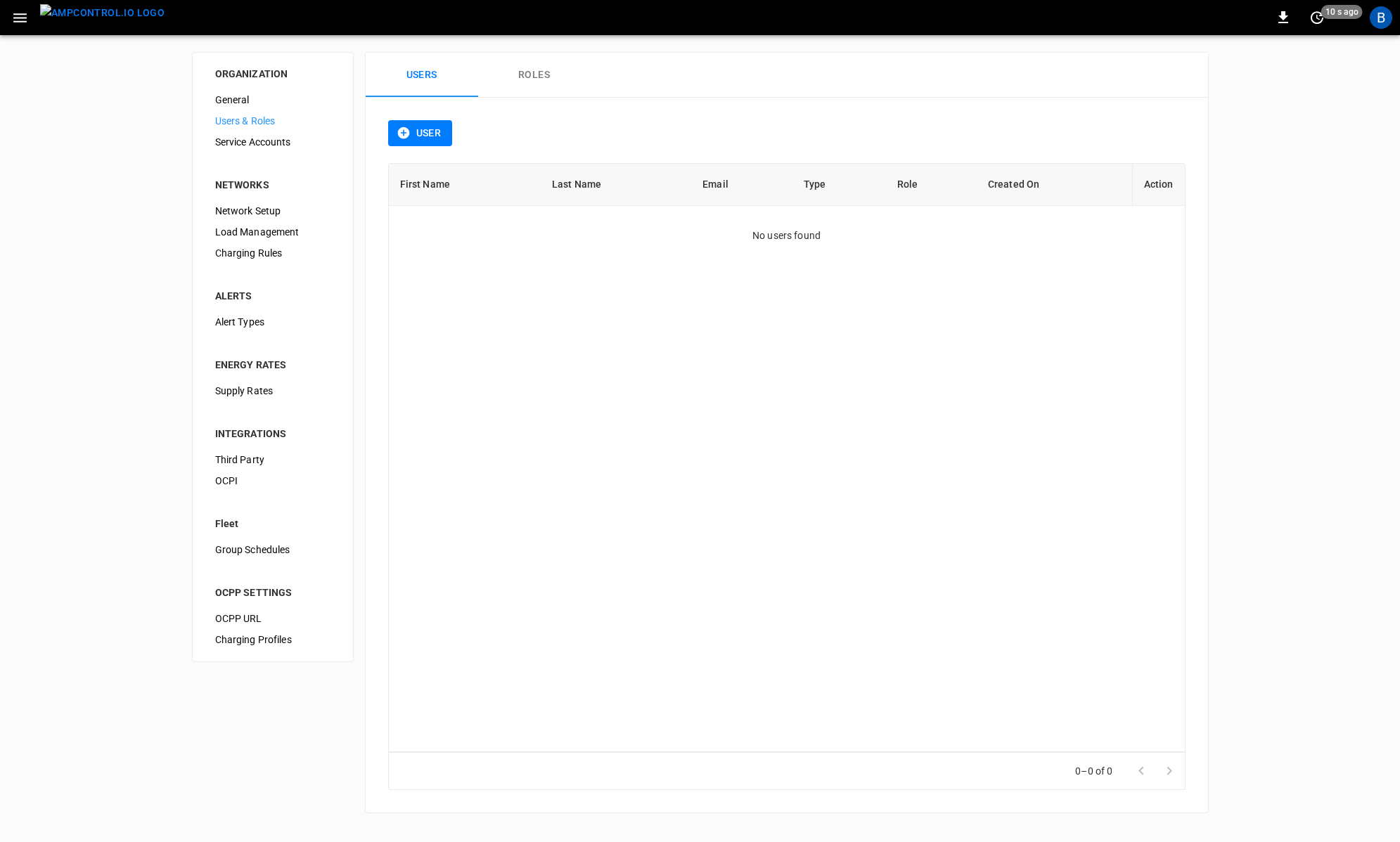
click at [482, 327] on div "First Name Last Name Email Type Role Created On Action No users found" at bounding box center [786, 458] width 797 height 589
click at [159, 257] on div "ORGANIZATION General Users & Roles Service Accounts NETWORKS Network Setup Load…" at bounding box center [700, 433] width 1400 height 795
click at [581, 340] on div "First Name Last Name Email Type Role Created On Action No users found" at bounding box center [786, 458] width 797 height 589
click at [1247, 241] on div "ORGANIZATION General Users & Roles Service Accounts NETWORKS Network Setup Load…" at bounding box center [700, 433] width 1400 height 795
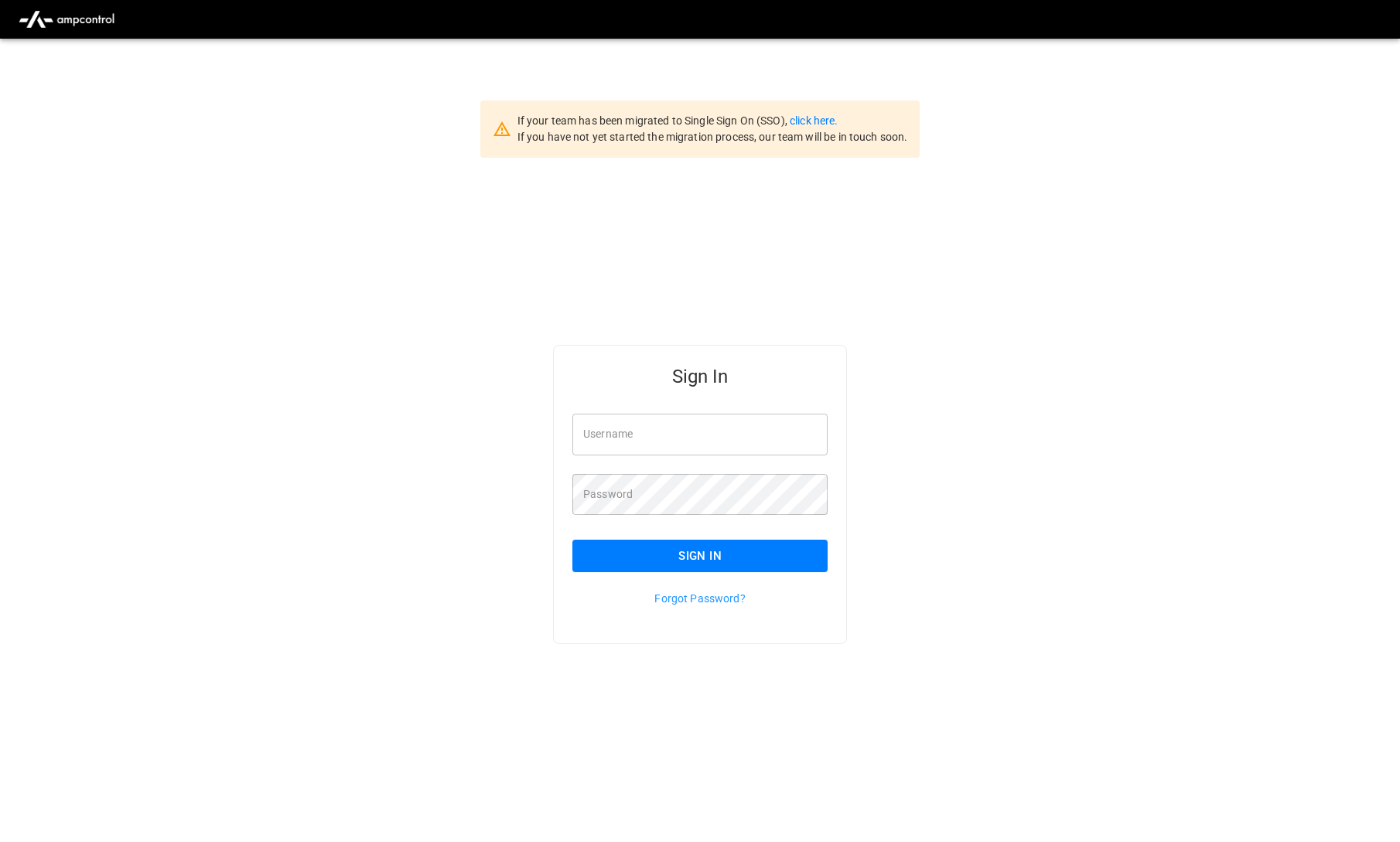
click at [768, 428] on input "Username" at bounding box center [699, 433] width 255 height 41
